Goal: Task Accomplishment & Management: Complete application form

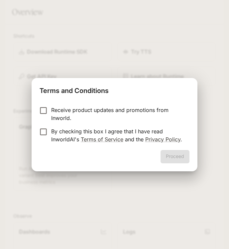
click at [75, 110] on p "Receive product updates and promotions from Inworld." at bounding box center [117, 114] width 133 height 16
click at [67, 114] on p "Receive product updates and promotions from Inworld." at bounding box center [117, 114] width 133 height 16
click at [45, 139] on label "By checking this box I agree that I have read InworldAI's Terms of Service and …" at bounding box center [110, 135] width 148 height 16
click at [168, 151] on button "Proceed" at bounding box center [175, 156] width 29 height 13
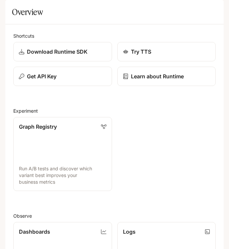
click at [199, 167] on div "Graph Registry Run A/B tests and discover which variant best improves your busi…" at bounding box center [112, 151] width 208 height 79
